Goal: Transaction & Acquisition: Purchase product/service

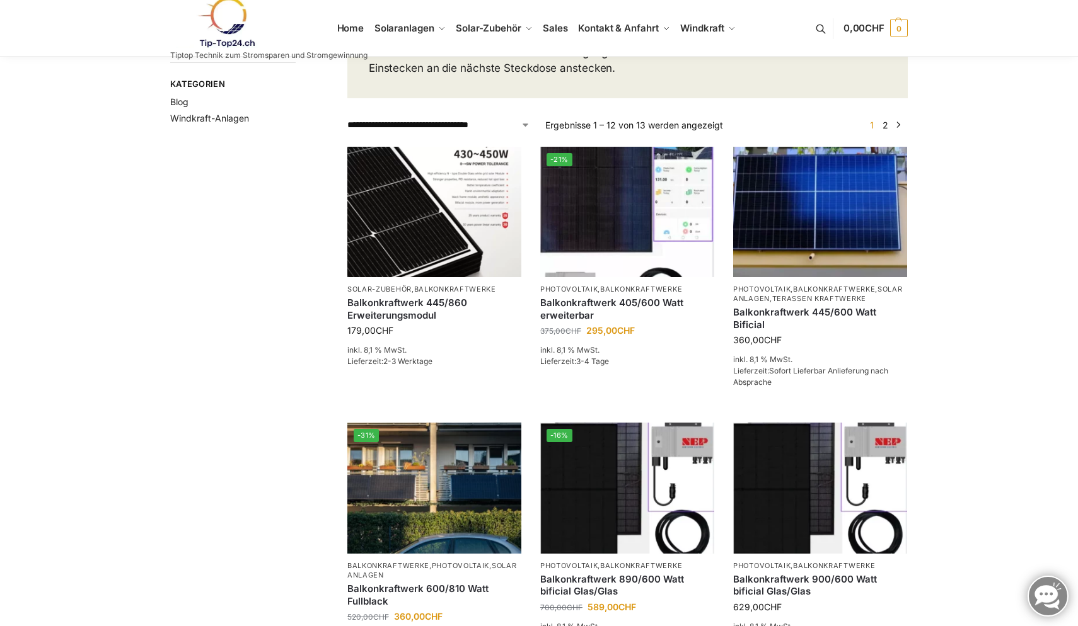
scroll to position [176, 0]
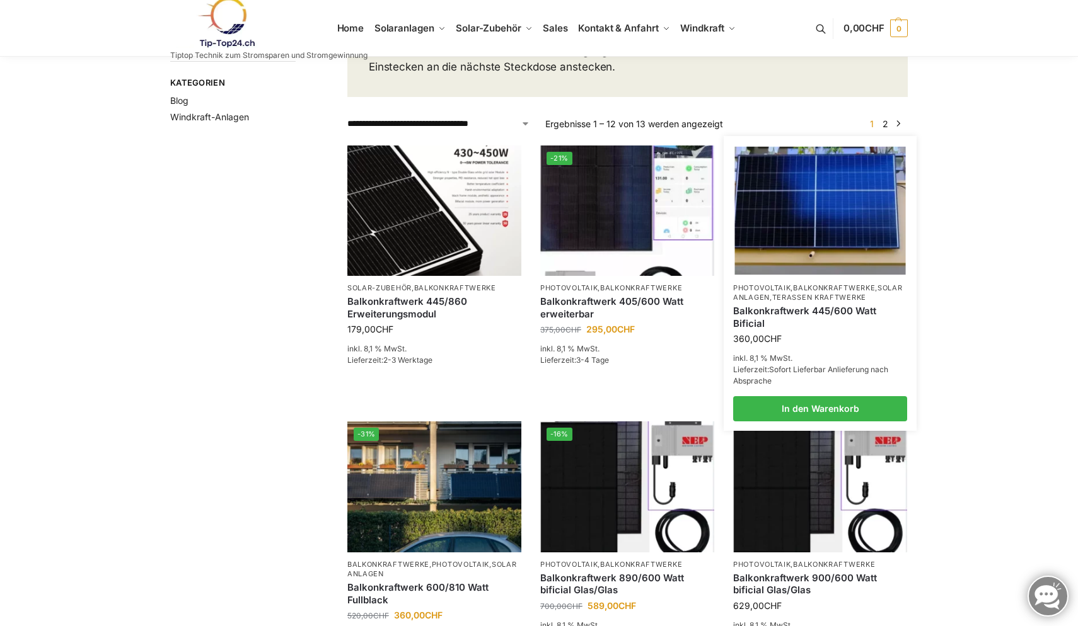
click at [783, 211] on img at bounding box center [820, 210] width 171 height 128
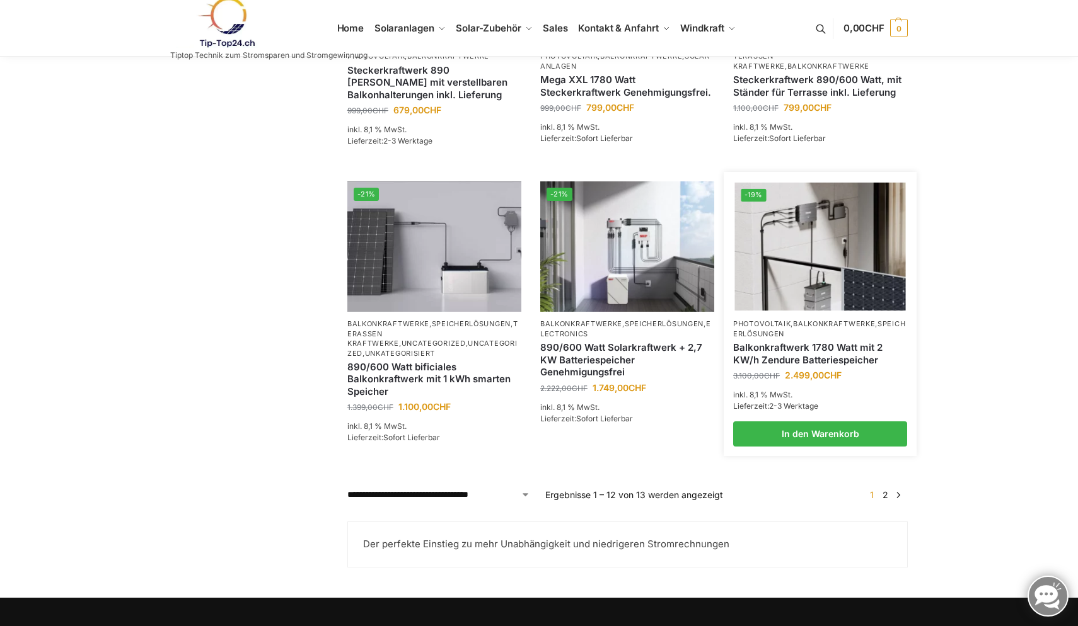
scroll to position [922, 0]
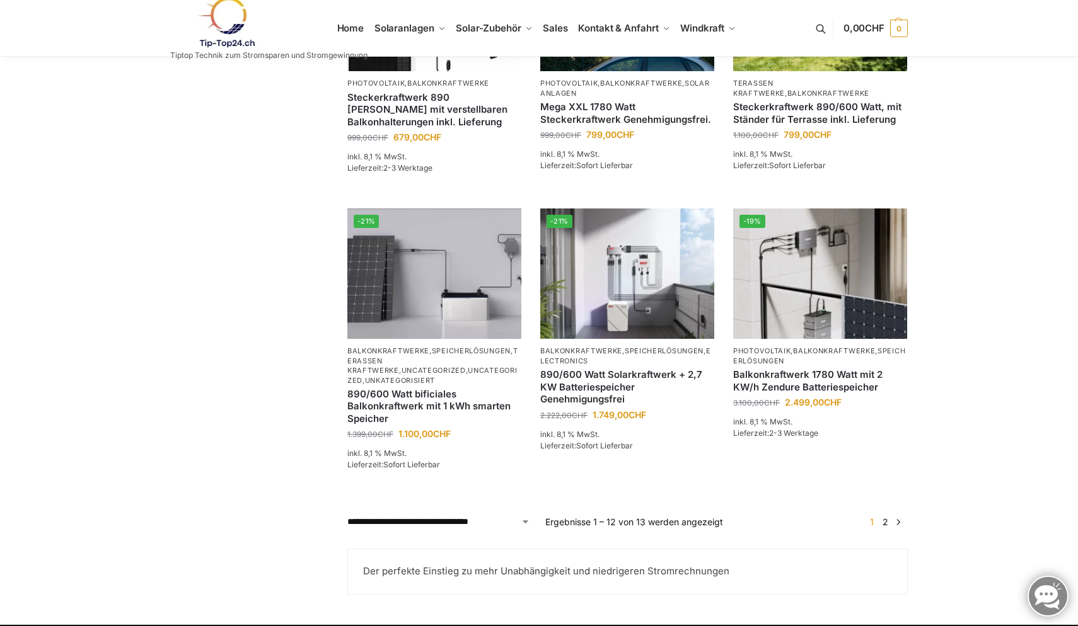
click at [872, 523] on span "1" at bounding box center [872, 522] width 10 height 11
click at [887, 522] on link "2" at bounding box center [885, 522] width 12 height 11
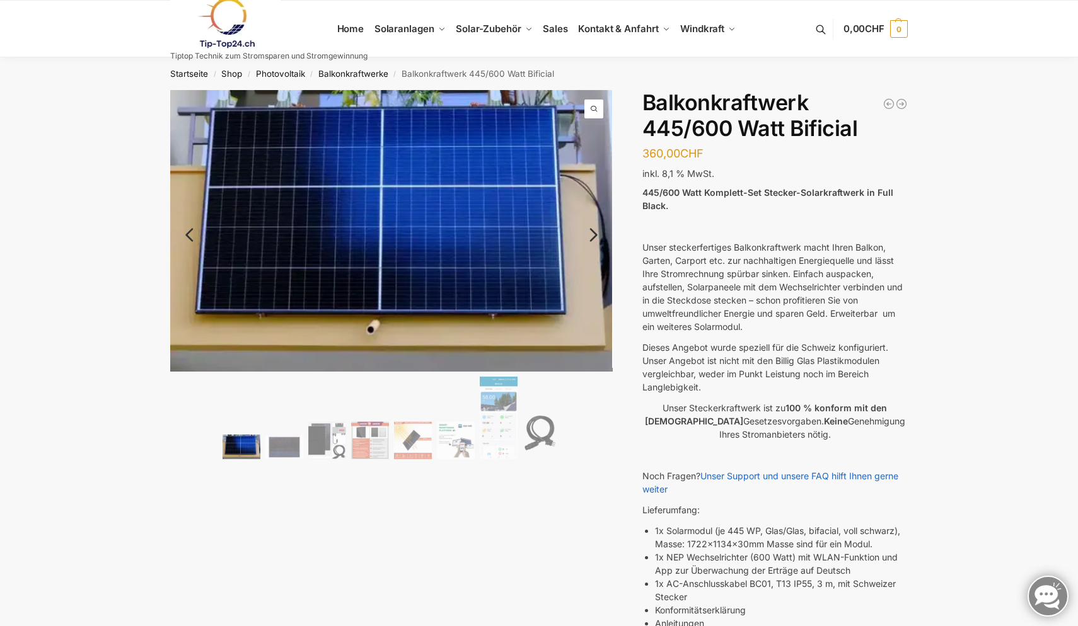
click at [596, 235] on link "Next" at bounding box center [591, 241] width 42 height 13
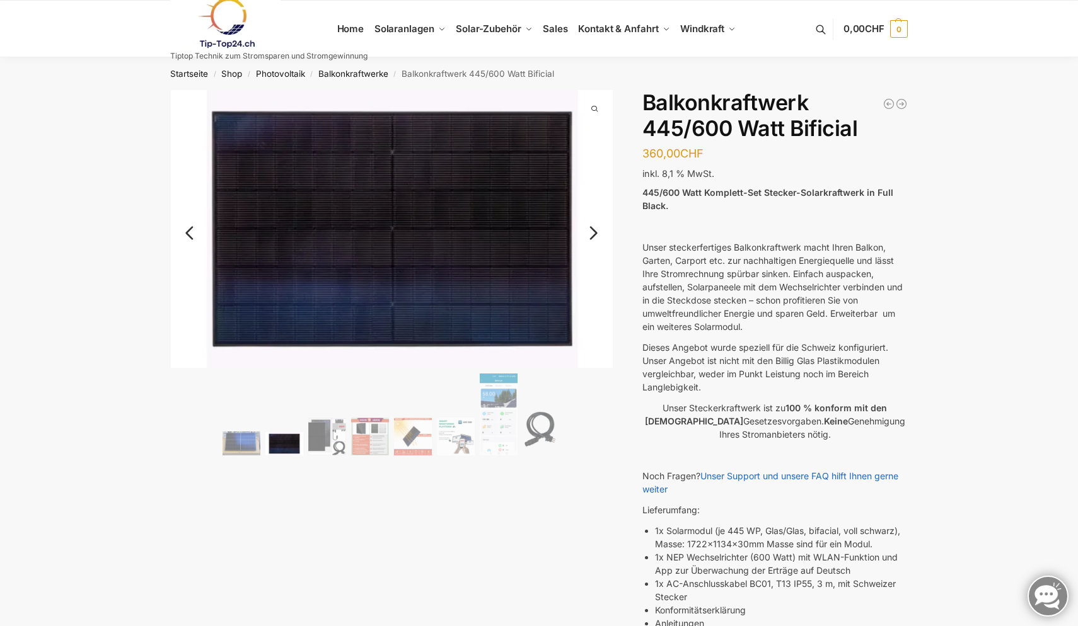
click at [596, 233] on link "Next" at bounding box center [591, 239] width 42 height 13
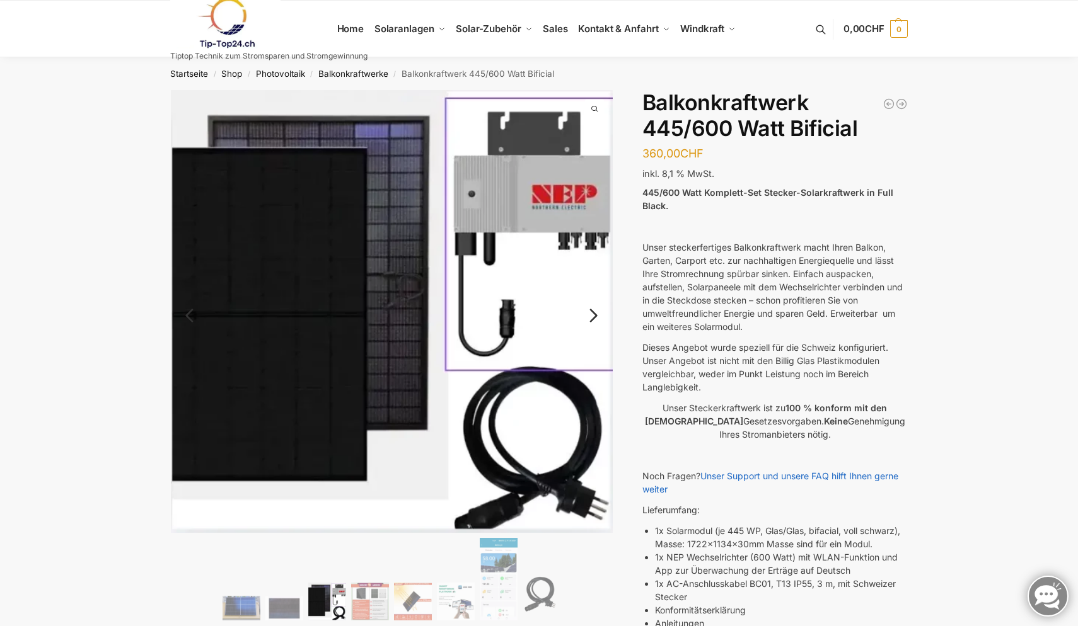
click at [596, 230] on img at bounding box center [392, 311] width 442 height 443
click at [592, 316] on link "Next" at bounding box center [591, 322] width 42 height 13
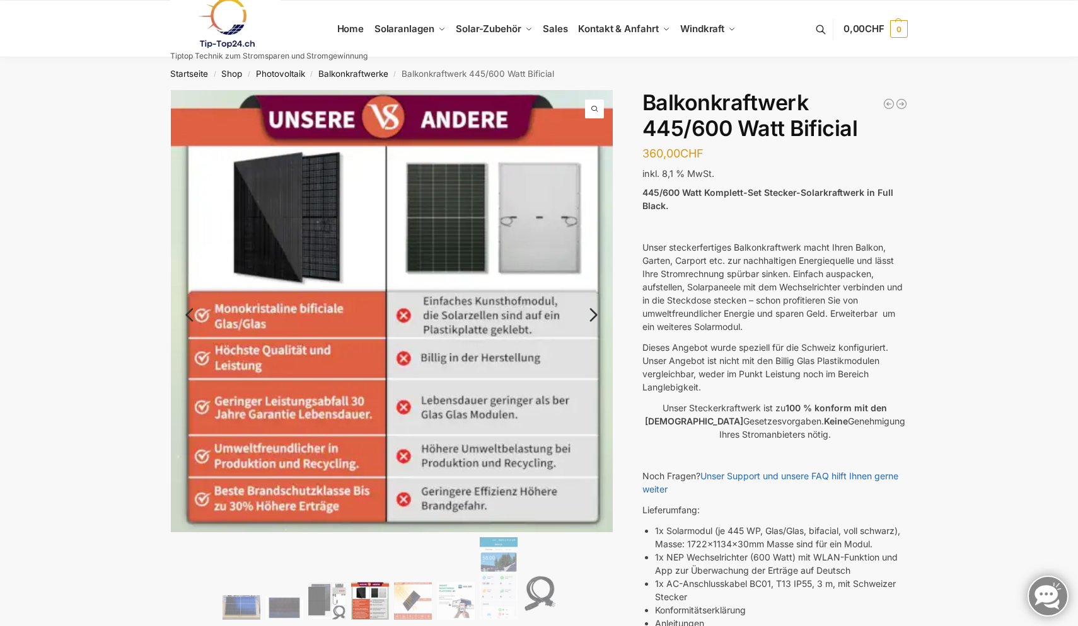
click at [596, 315] on link "Next" at bounding box center [591, 321] width 42 height 13
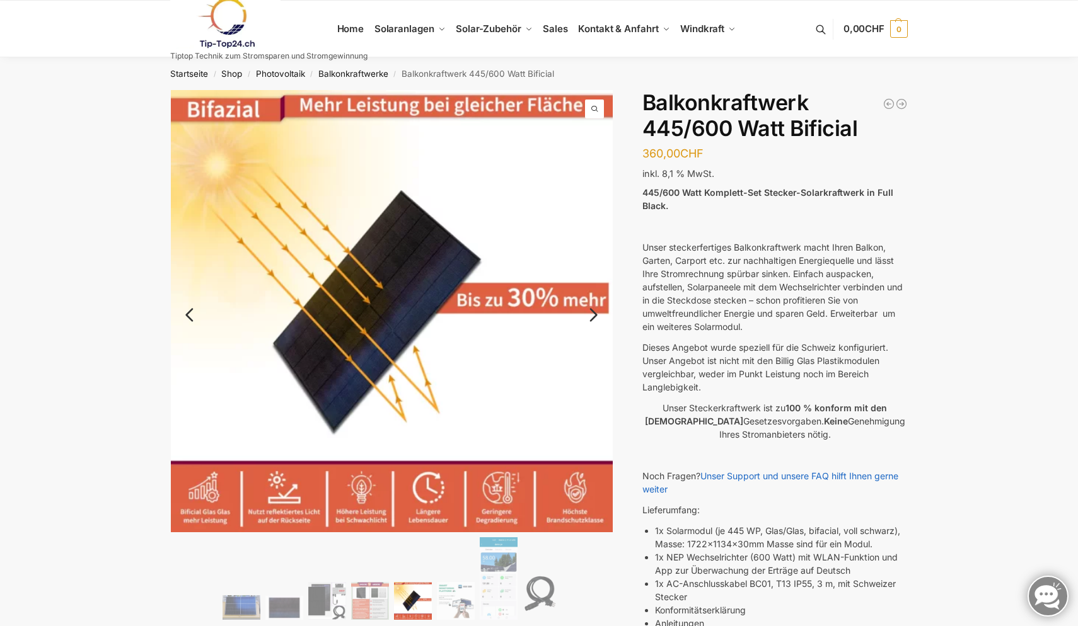
click at [596, 315] on link "Next" at bounding box center [591, 321] width 42 height 13
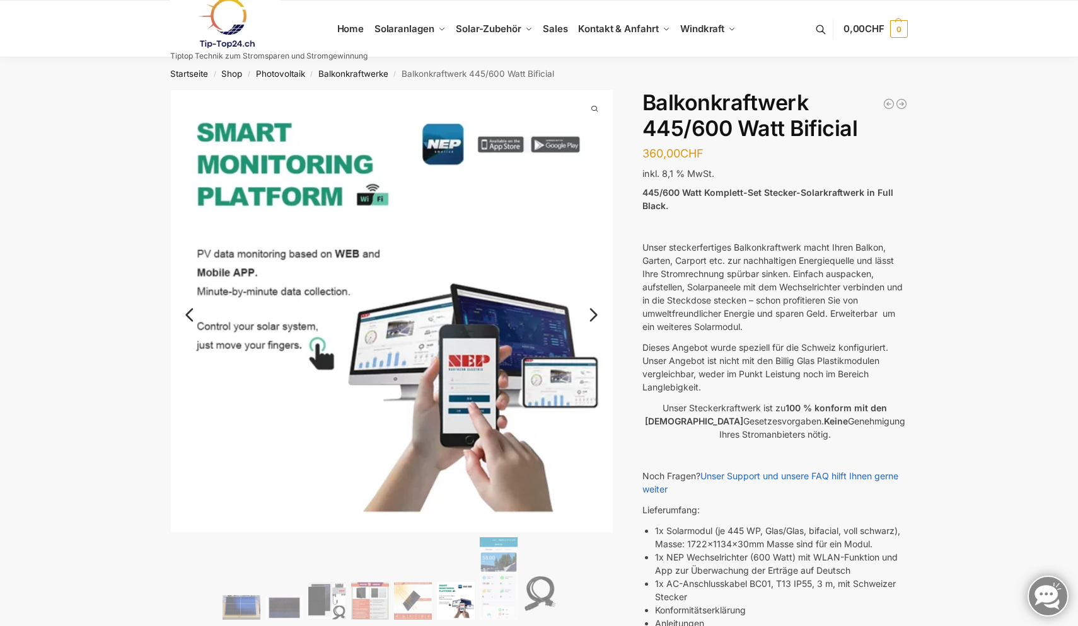
click at [596, 315] on link "Next" at bounding box center [591, 321] width 42 height 13
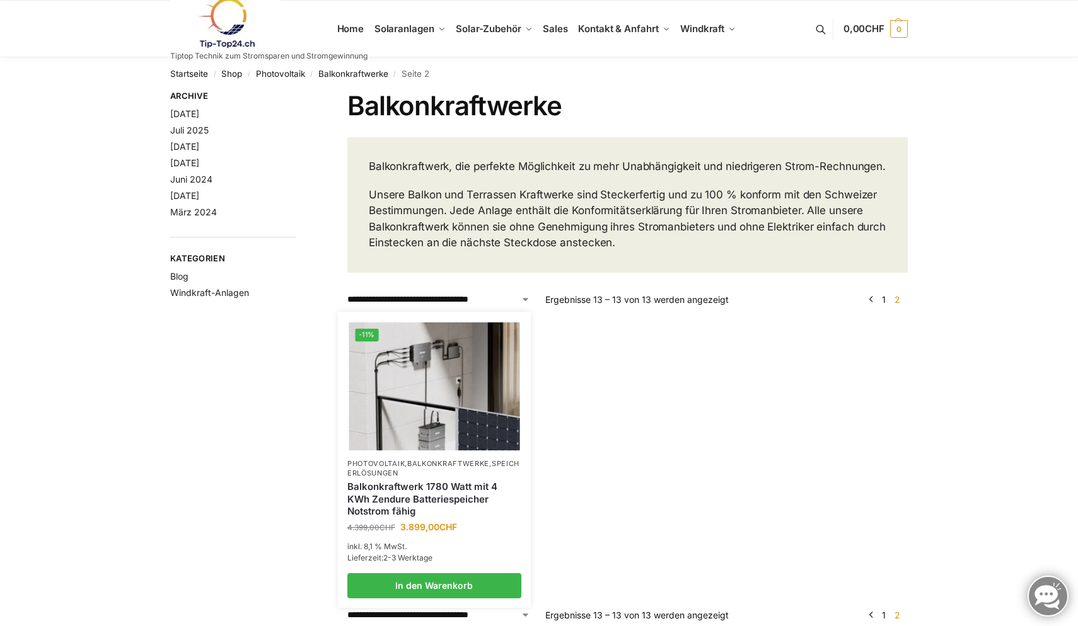
click at [415, 436] on img at bounding box center [434, 386] width 171 height 128
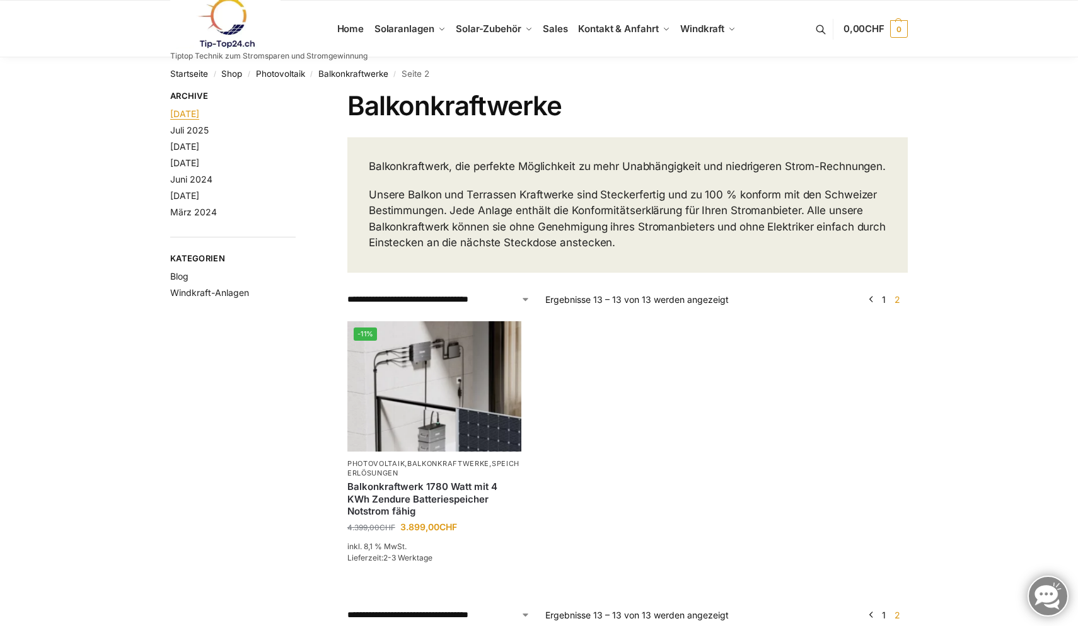
click at [199, 113] on link "August 2025" at bounding box center [184, 113] width 29 height 11
click at [204, 131] on link "Juli 2025" at bounding box center [189, 130] width 38 height 11
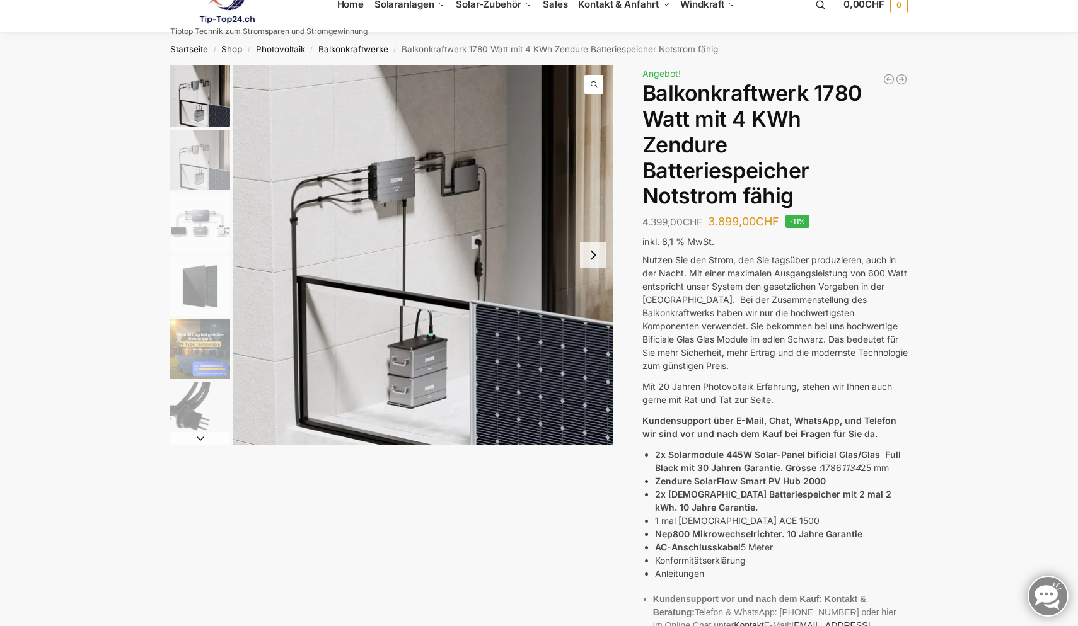
scroll to position [24, 0]
click at [594, 258] on button "Next slide" at bounding box center [593, 256] width 26 height 26
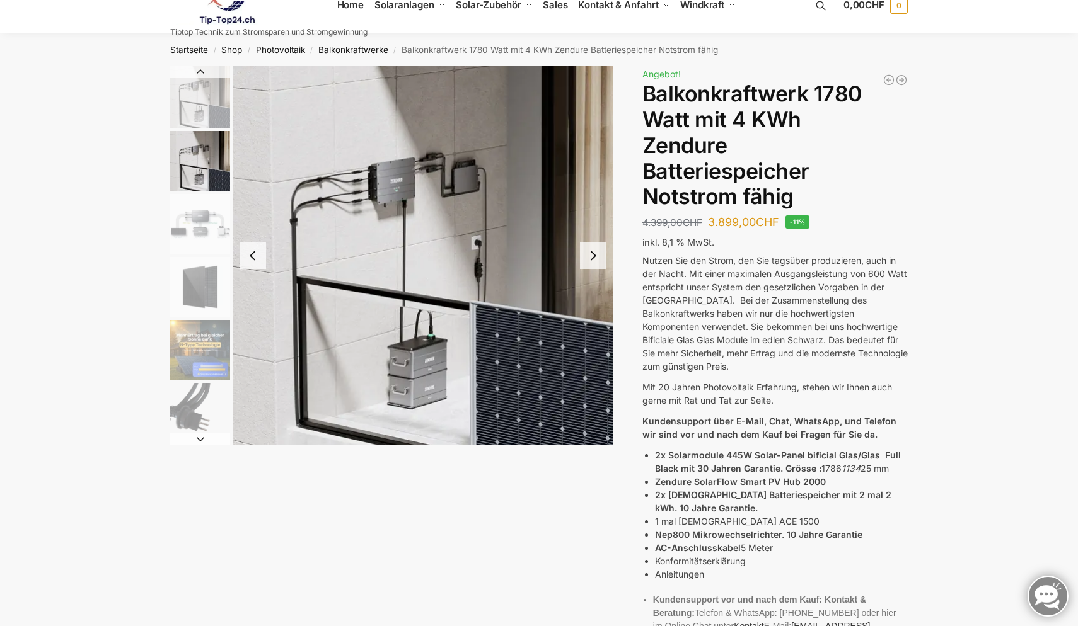
click at [594, 258] on button "Next slide" at bounding box center [593, 256] width 26 height 26
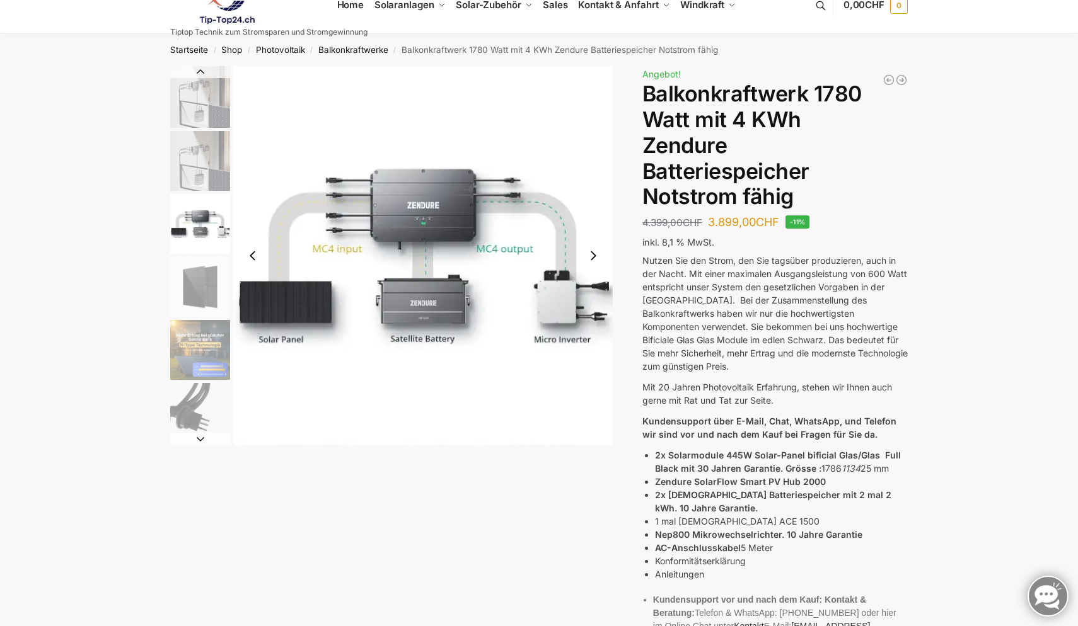
click at [594, 258] on button "Next slide" at bounding box center [593, 256] width 26 height 26
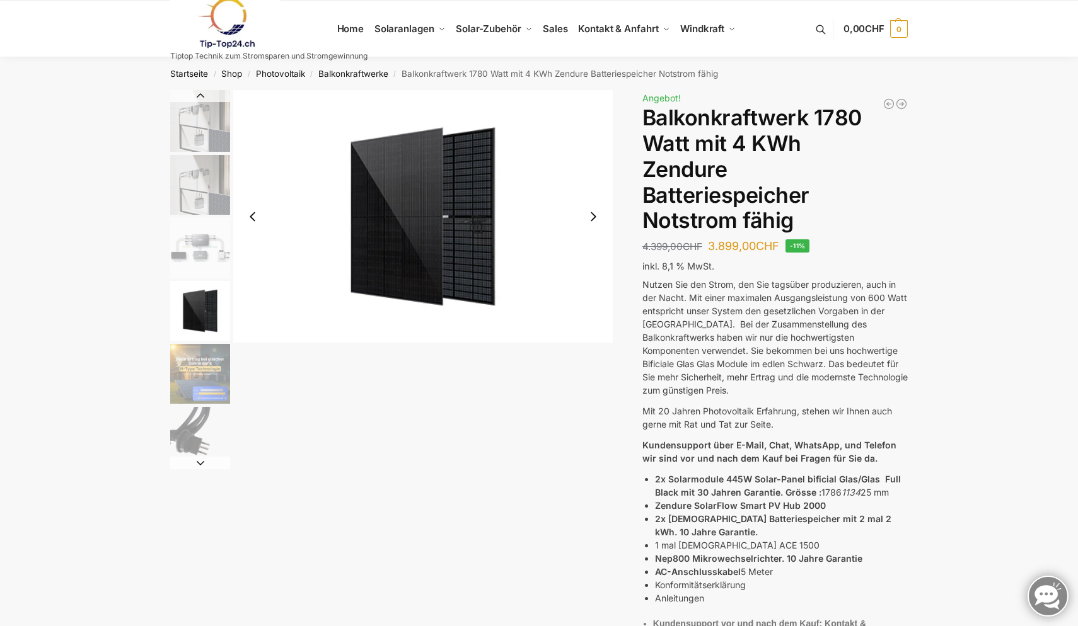
scroll to position [0, 0]
click at [594, 214] on button "Next slide" at bounding box center [593, 217] width 26 height 26
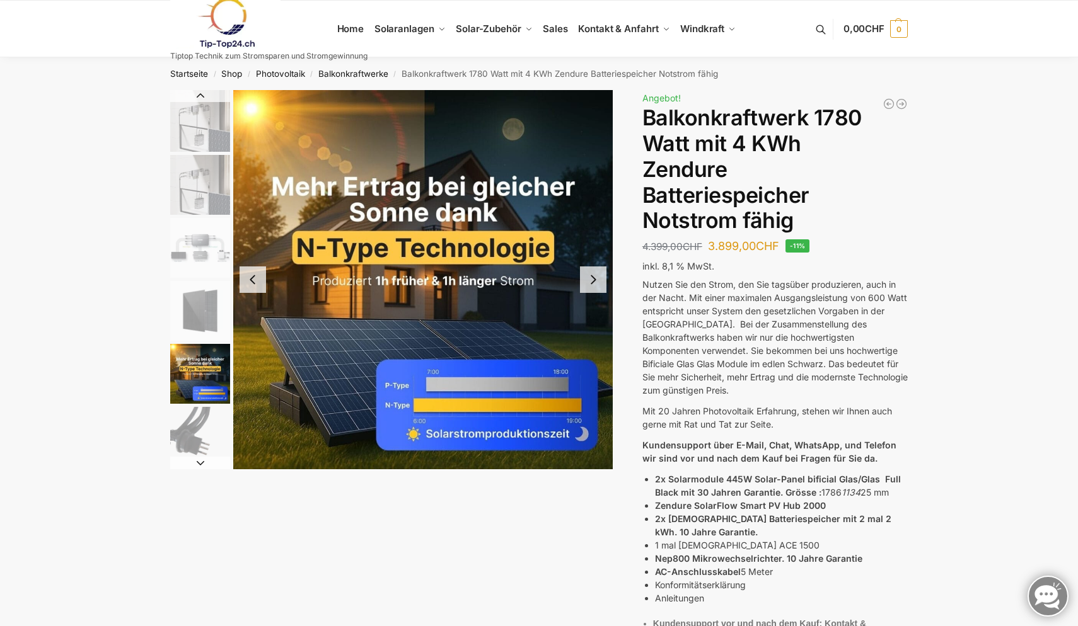
click at [594, 284] on button "Next slide" at bounding box center [593, 280] width 26 height 26
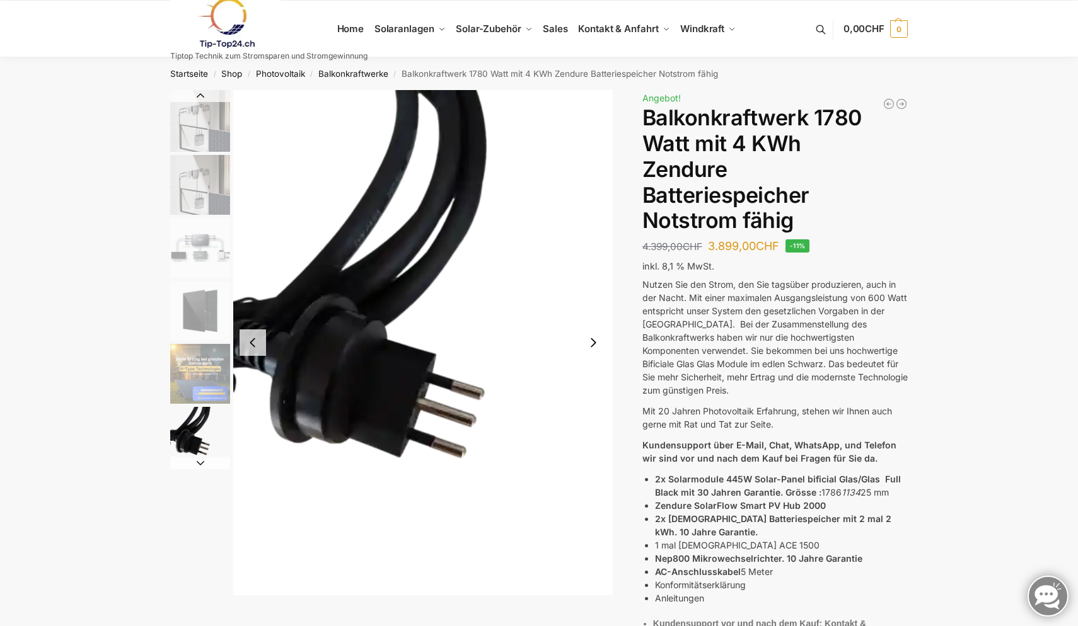
click at [596, 343] on button "Next slide" at bounding box center [593, 343] width 26 height 26
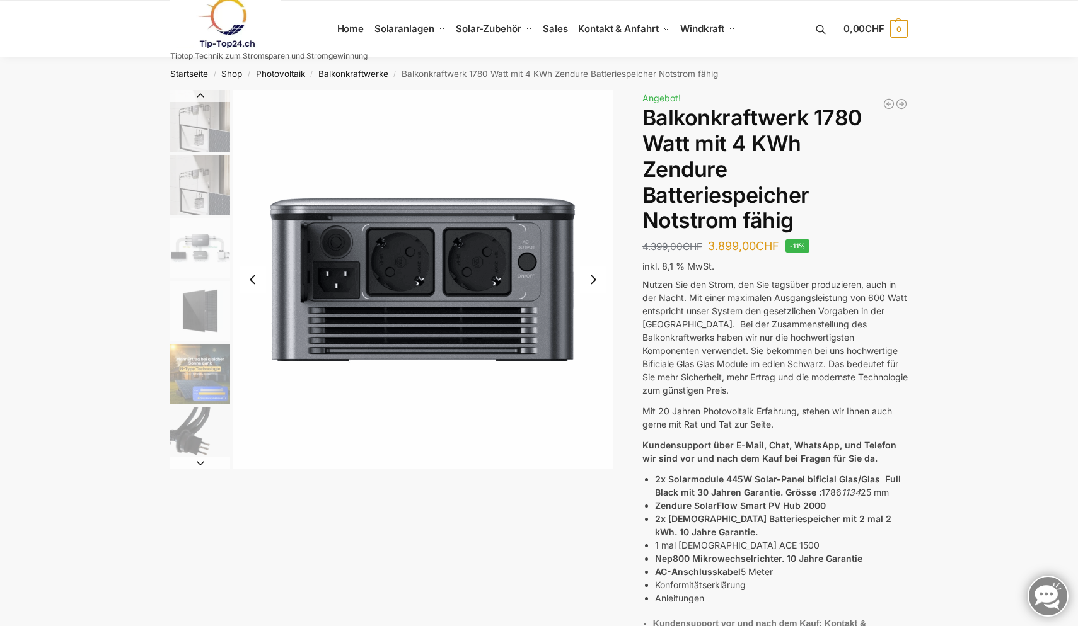
click at [593, 275] on button "Next slide" at bounding box center [593, 280] width 26 height 26
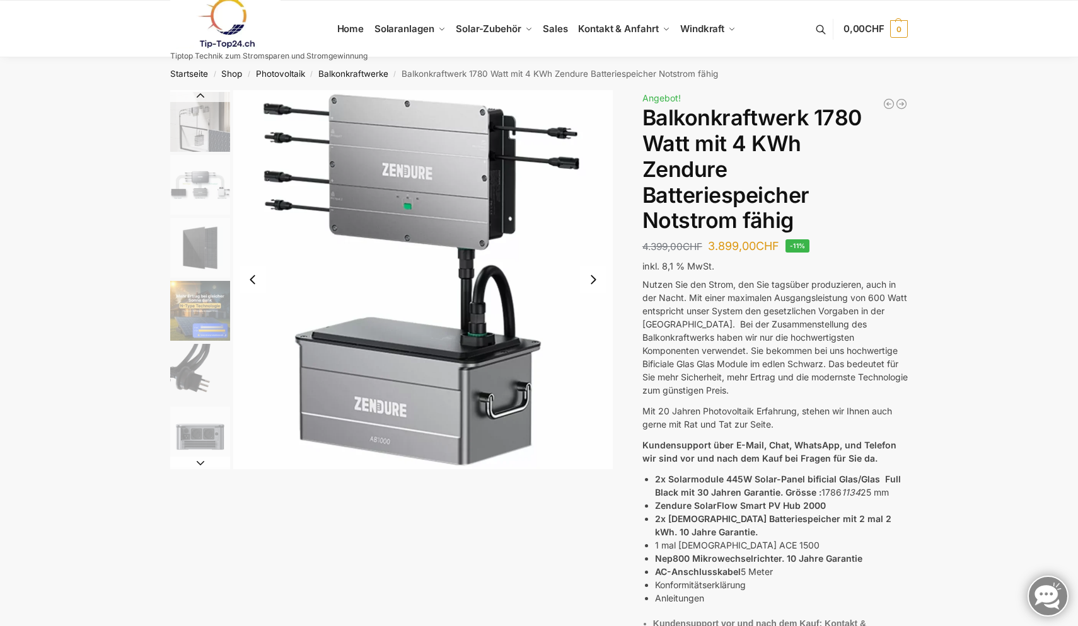
click at [593, 275] on button "Next slide" at bounding box center [593, 280] width 26 height 26
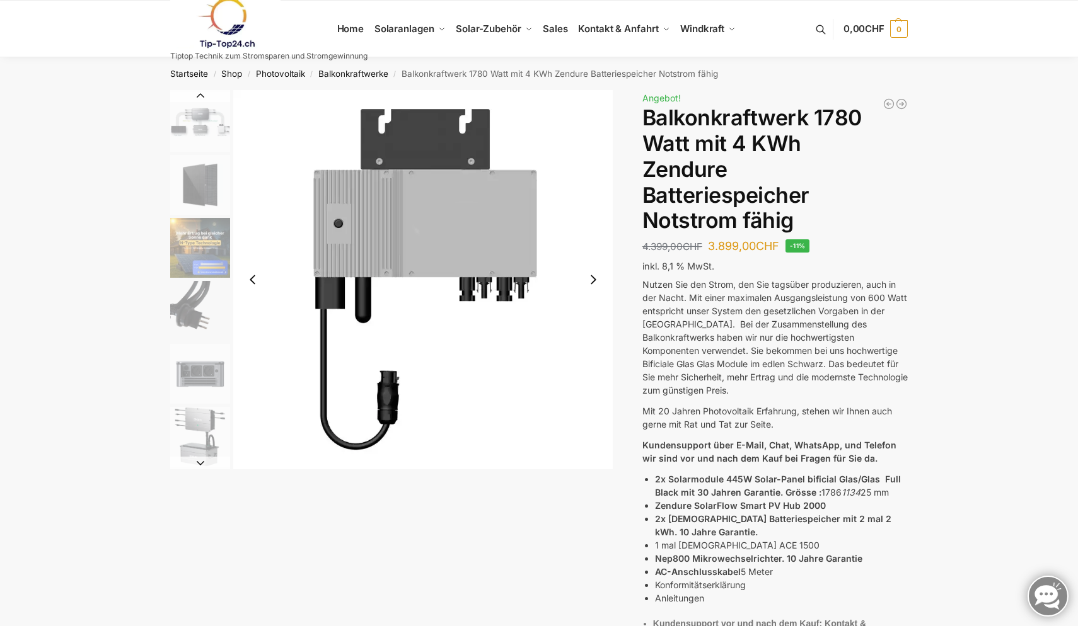
click at [593, 275] on button "Next slide" at bounding box center [593, 280] width 26 height 26
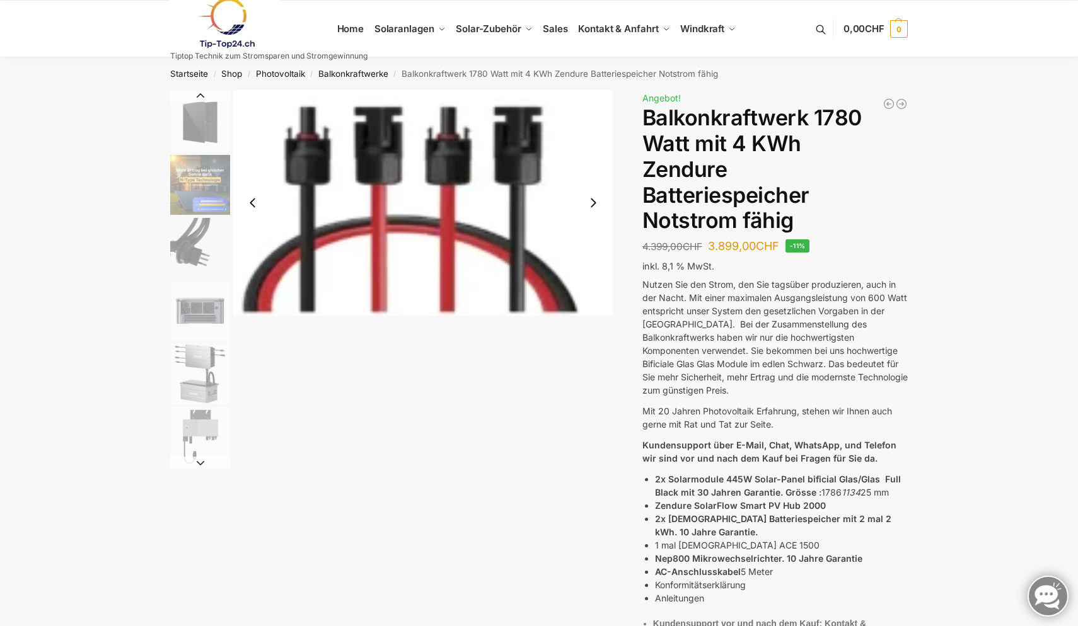
click at [596, 202] on button "Next slide" at bounding box center [593, 203] width 26 height 26
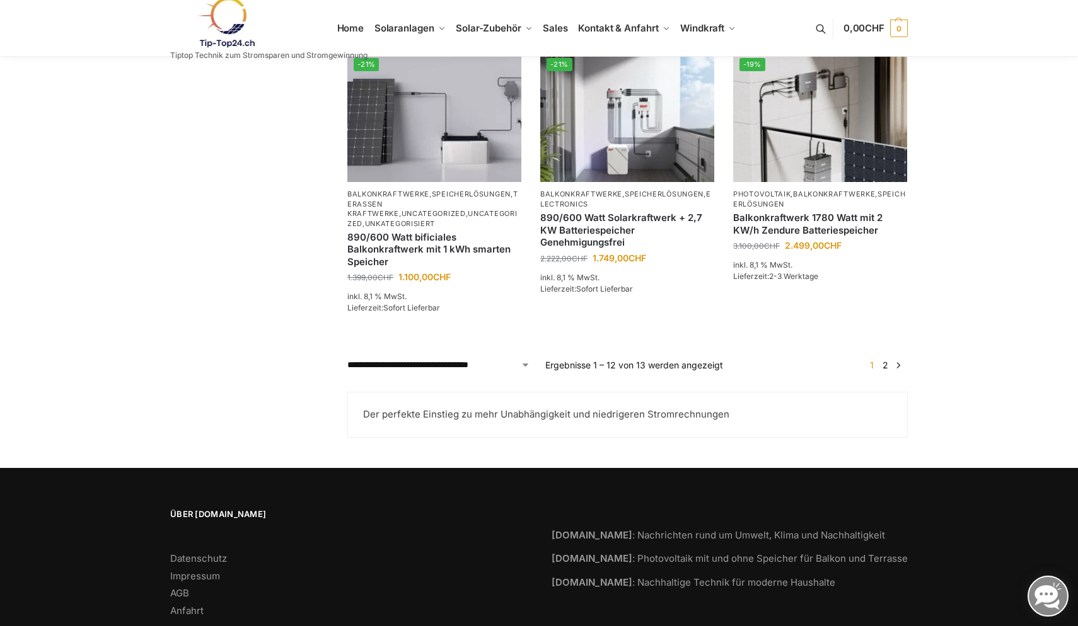
scroll to position [1094, 0]
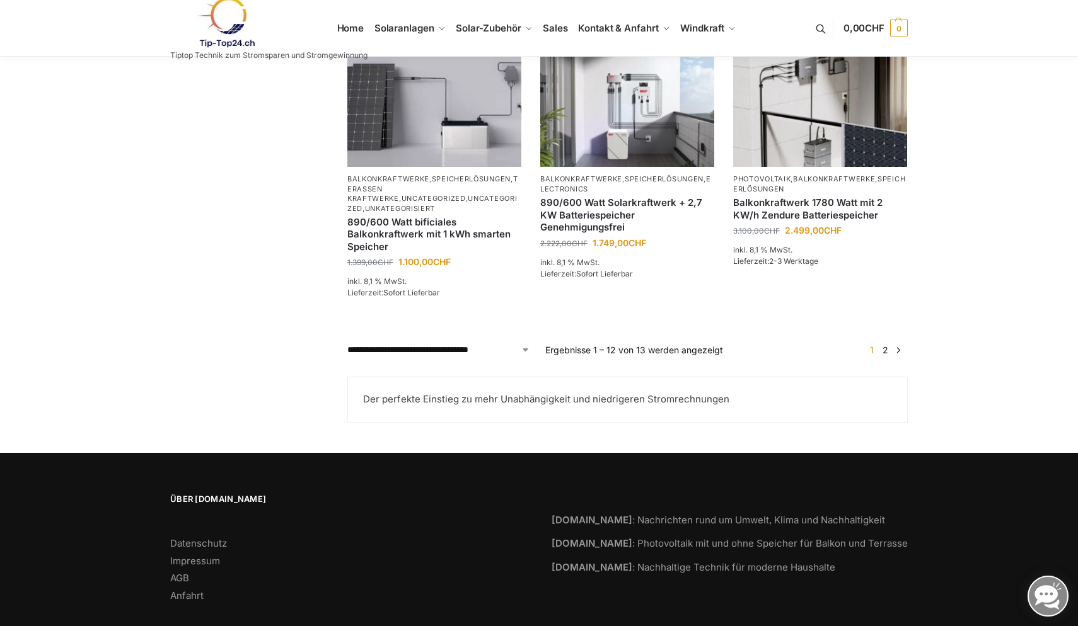
click at [888, 351] on link "2" at bounding box center [885, 350] width 12 height 11
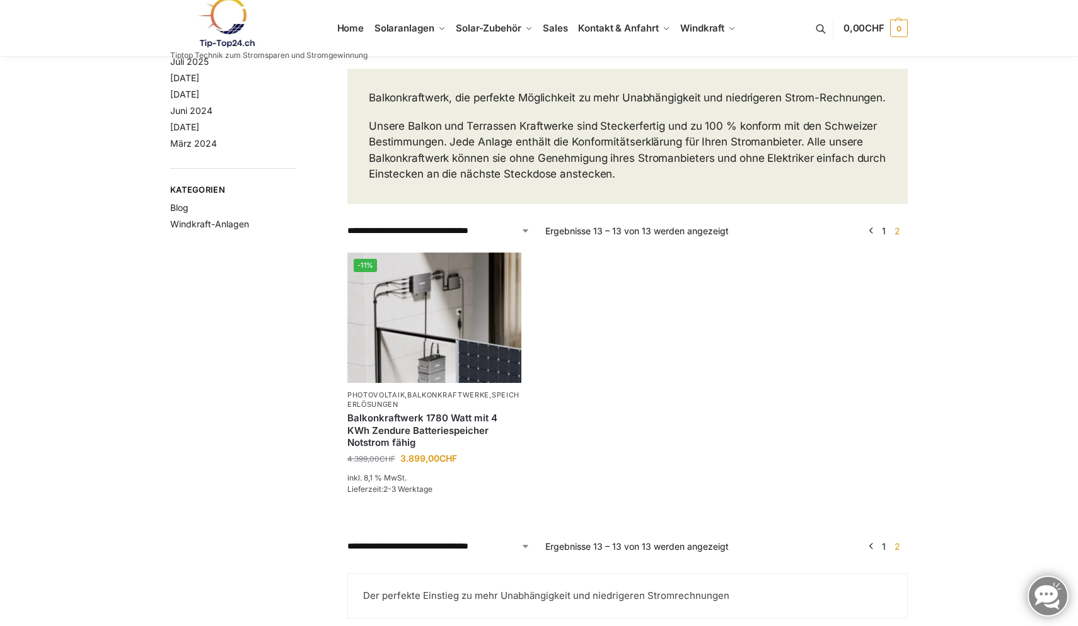
scroll to position [74, 0]
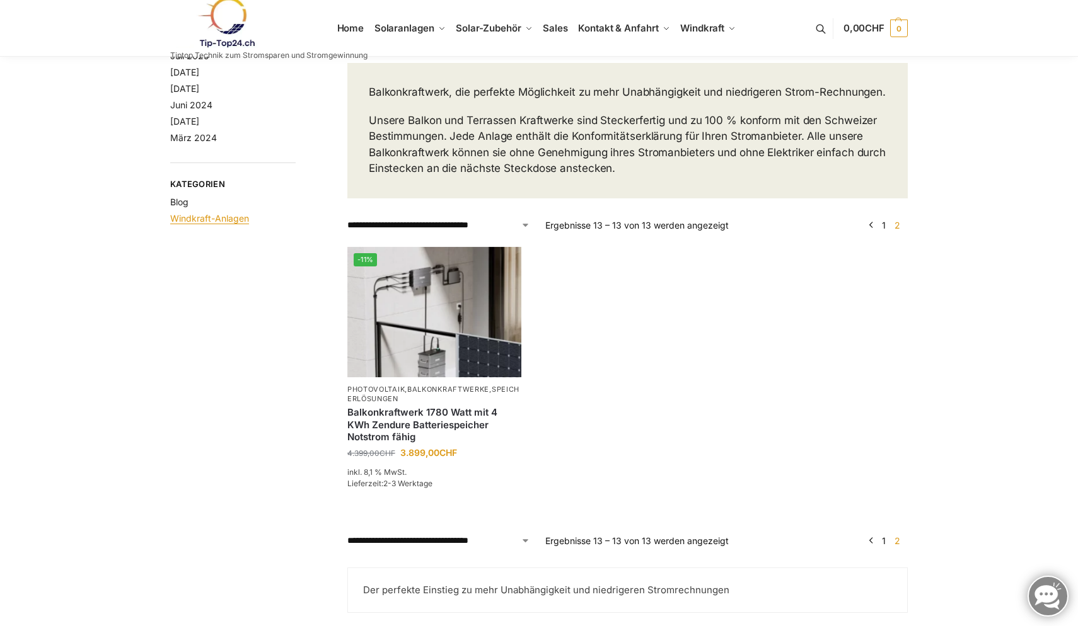
click at [211, 215] on link "Windkraft-Anlagen" at bounding box center [209, 218] width 79 height 11
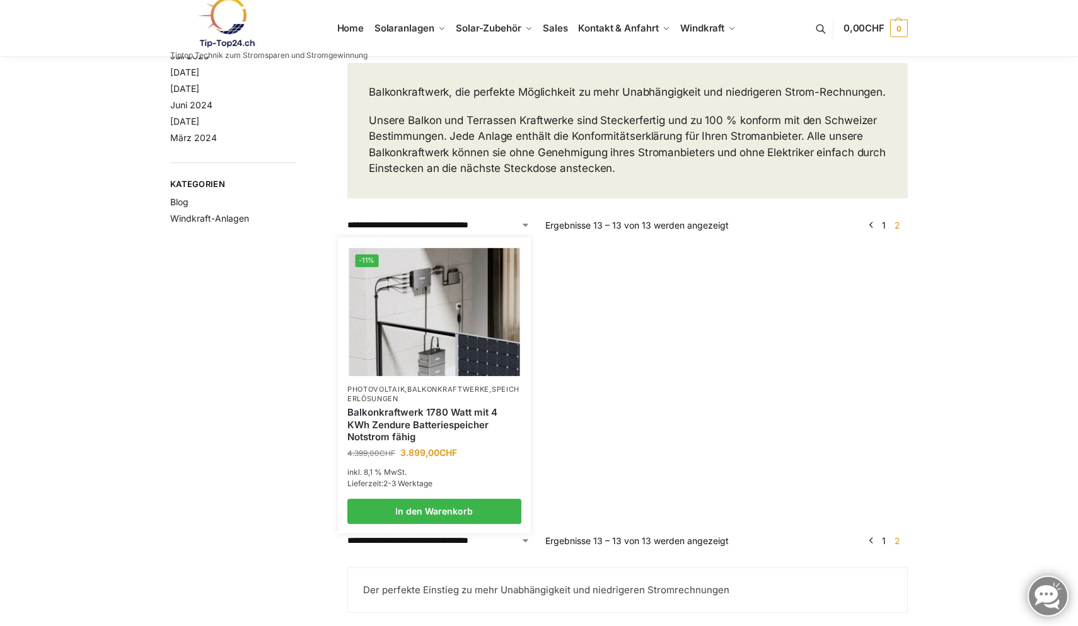
click at [397, 331] on img at bounding box center [434, 312] width 171 height 128
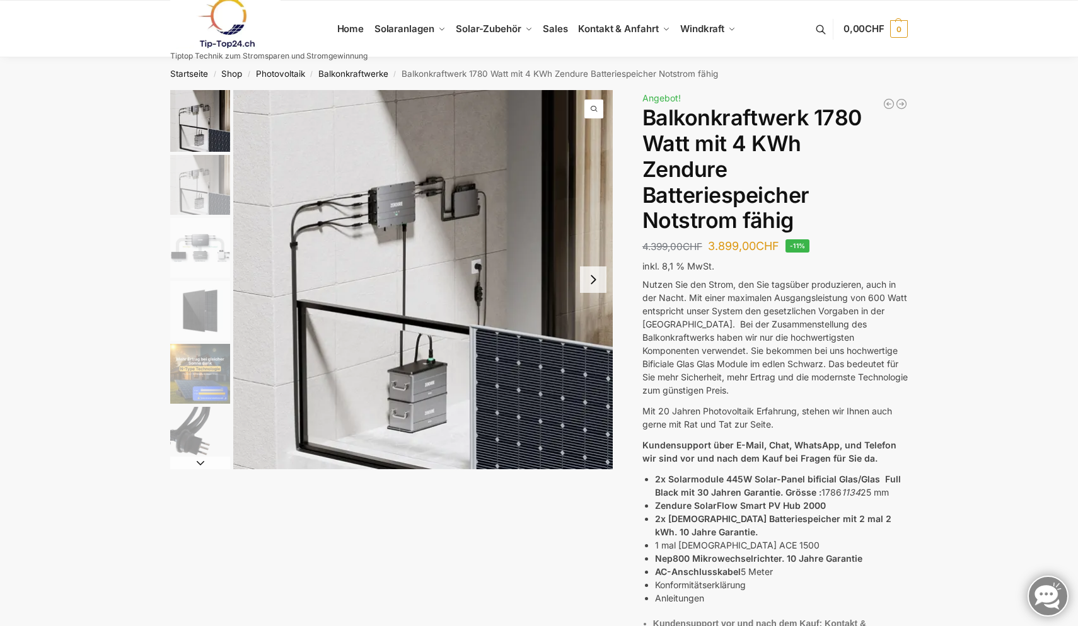
click at [596, 277] on button "Next slide" at bounding box center [593, 280] width 26 height 26
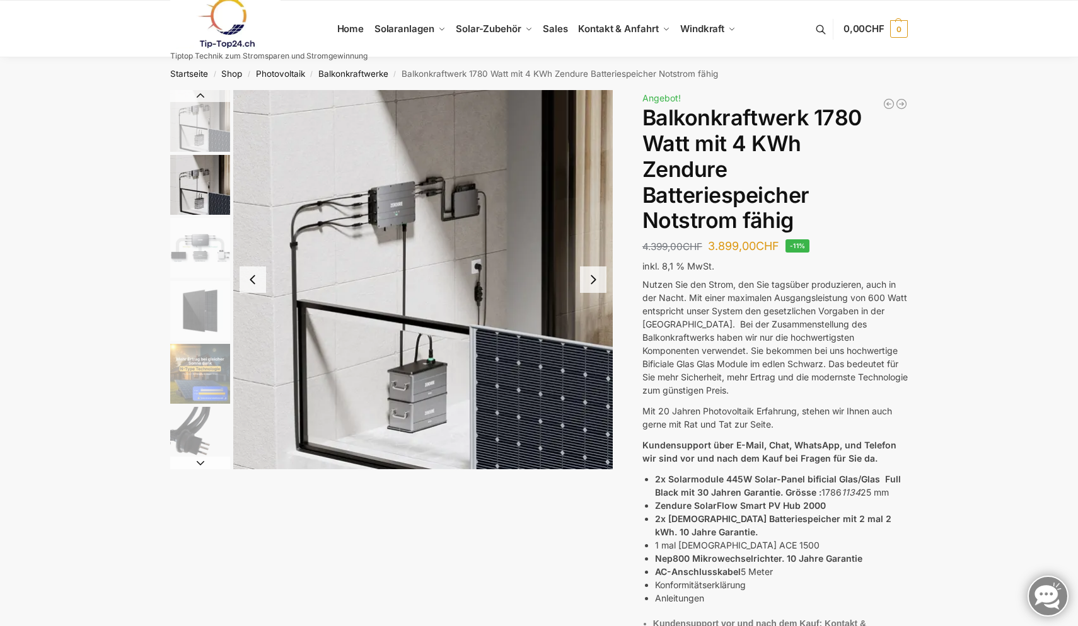
click at [596, 277] on button "Next slide" at bounding box center [593, 280] width 26 height 26
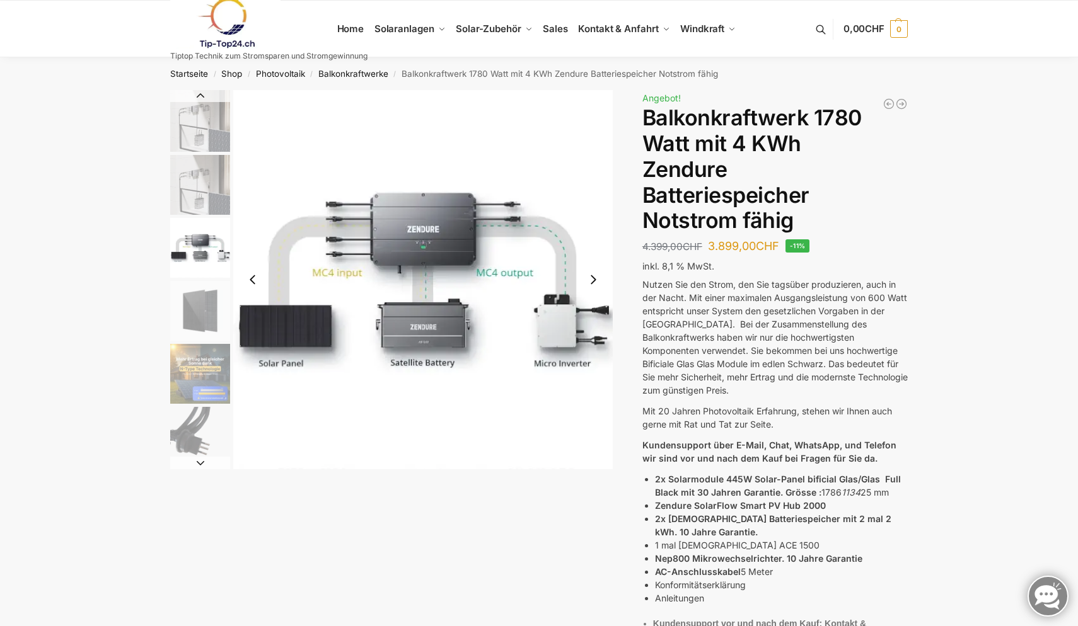
click at [596, 277] on button "Next slide" at bounding box center [593, 280] width 26 height 26
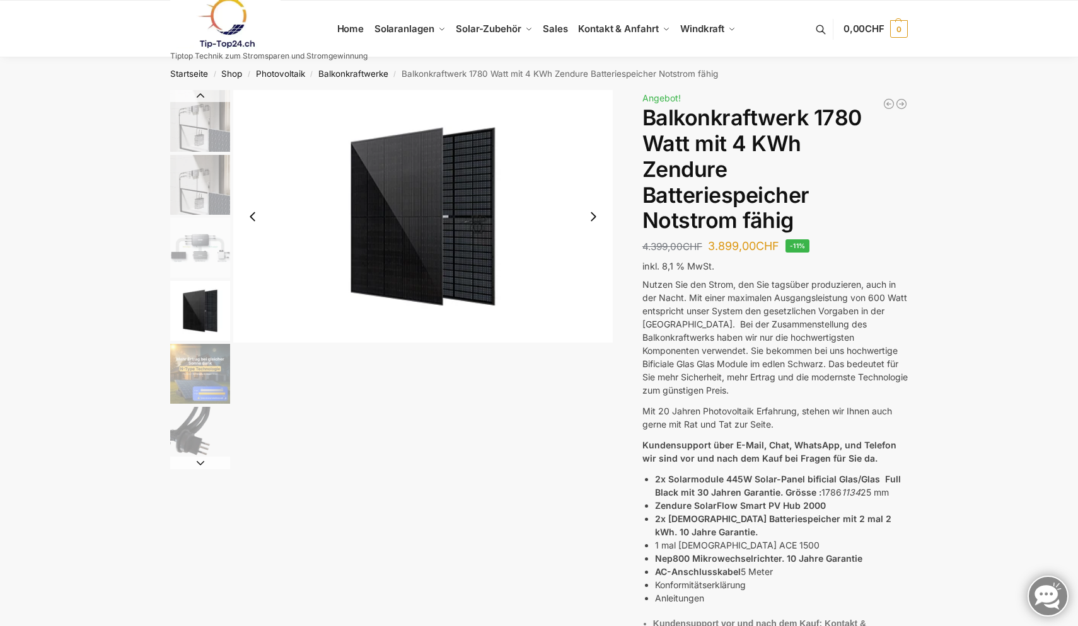
click at [204, 305] on img "4 / 11" at bounding box center [200, 311] width 60 height 60
